Goal: Task Accomplishment & Management: Complete application form

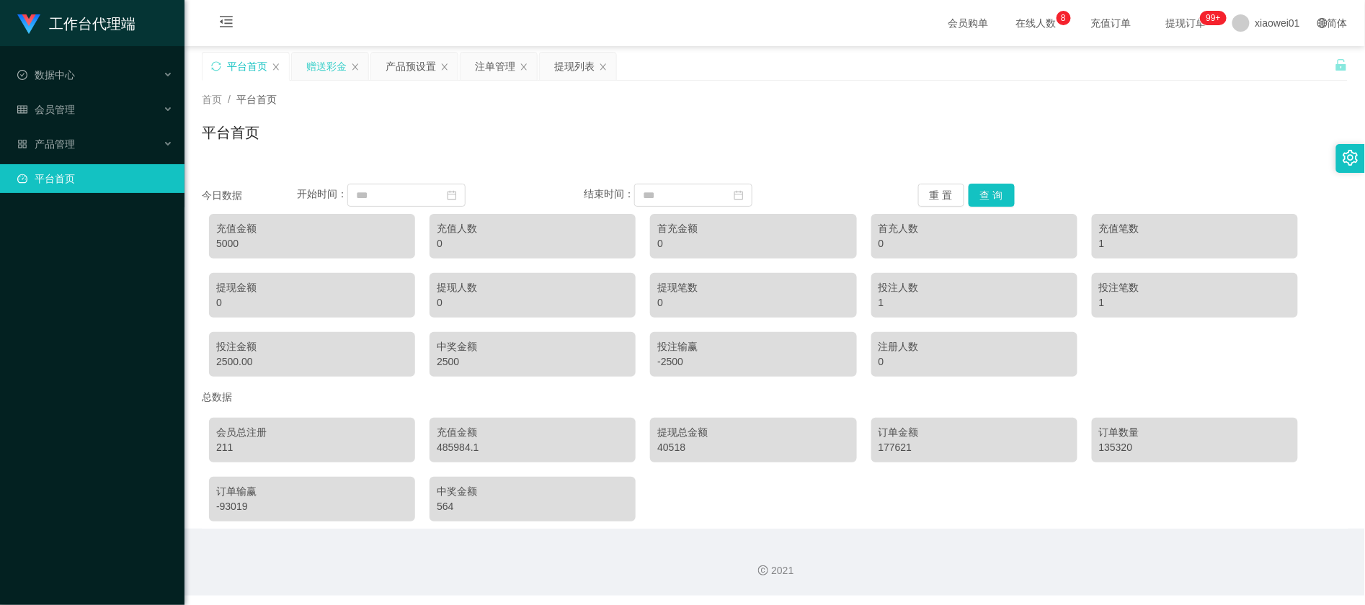
click at [327, 68] on div "赠送彩金" at bounding box center [326, 66] width 40 height 27
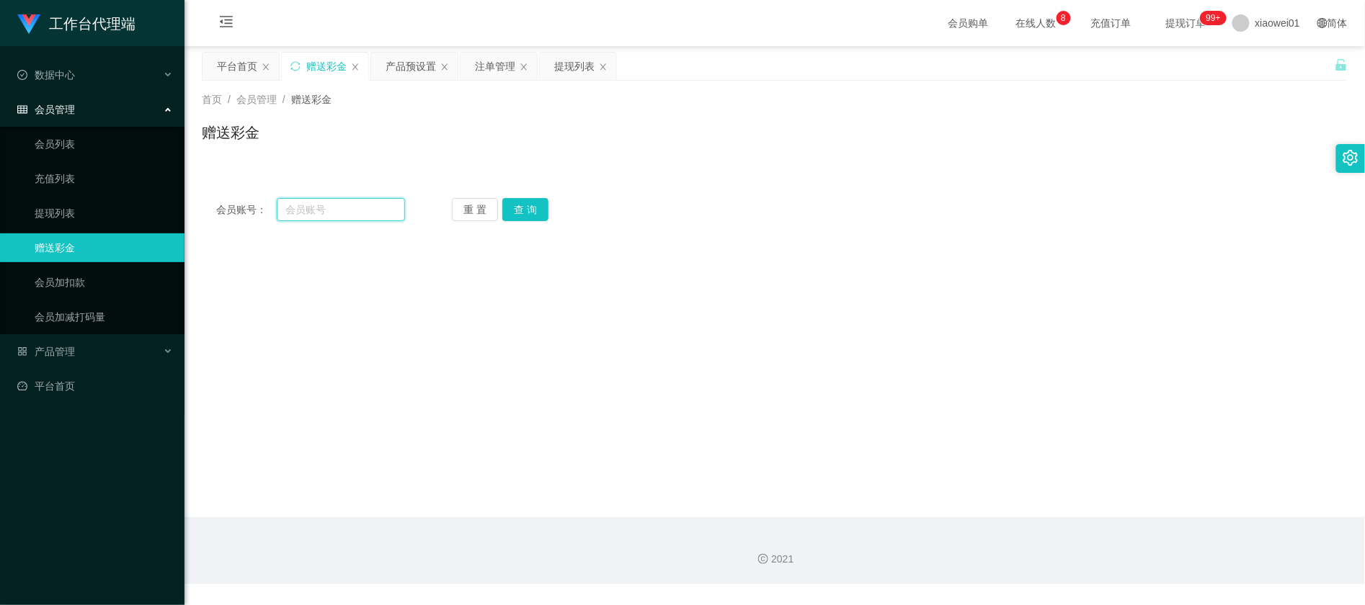
click at [352, 203] on input "text" at bounding box center [341, 209] width 128 height 23
paste input "keong2712"
type input "keong2712"
click at [519, 205] on button "查 询" at bounding box center [525, 209] width 46 height 23
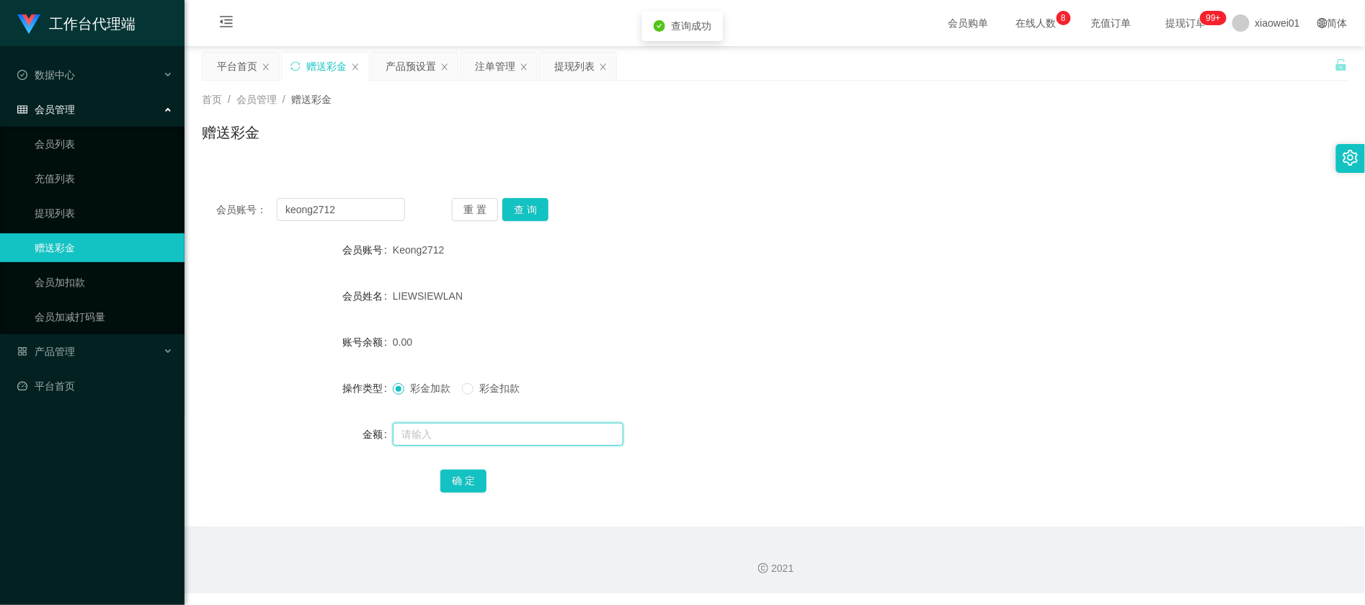
click at [494, 445] on input "text" at bounding box center [508, 434] width 231 height 23
type input "100"
click at [456, 473] on button "确 定" at bounding box center [463, 481] width 46 height 23
